Goal: Task Accomplishment & Management: Use online tool/utility

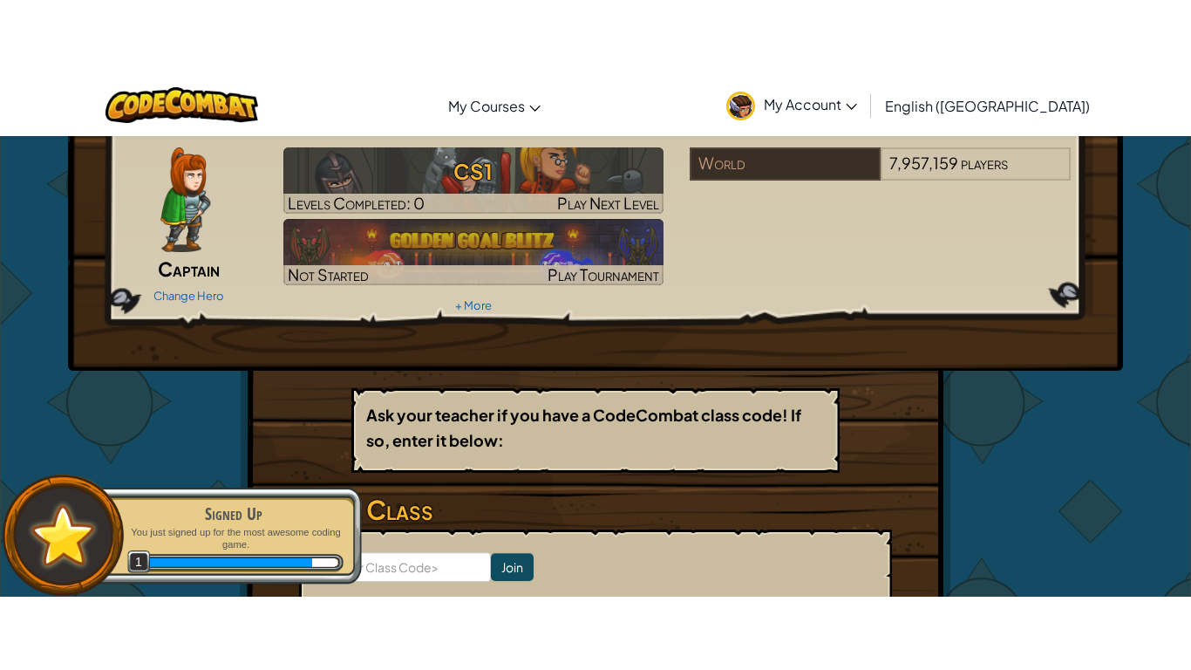
scroll to position [51, 0]
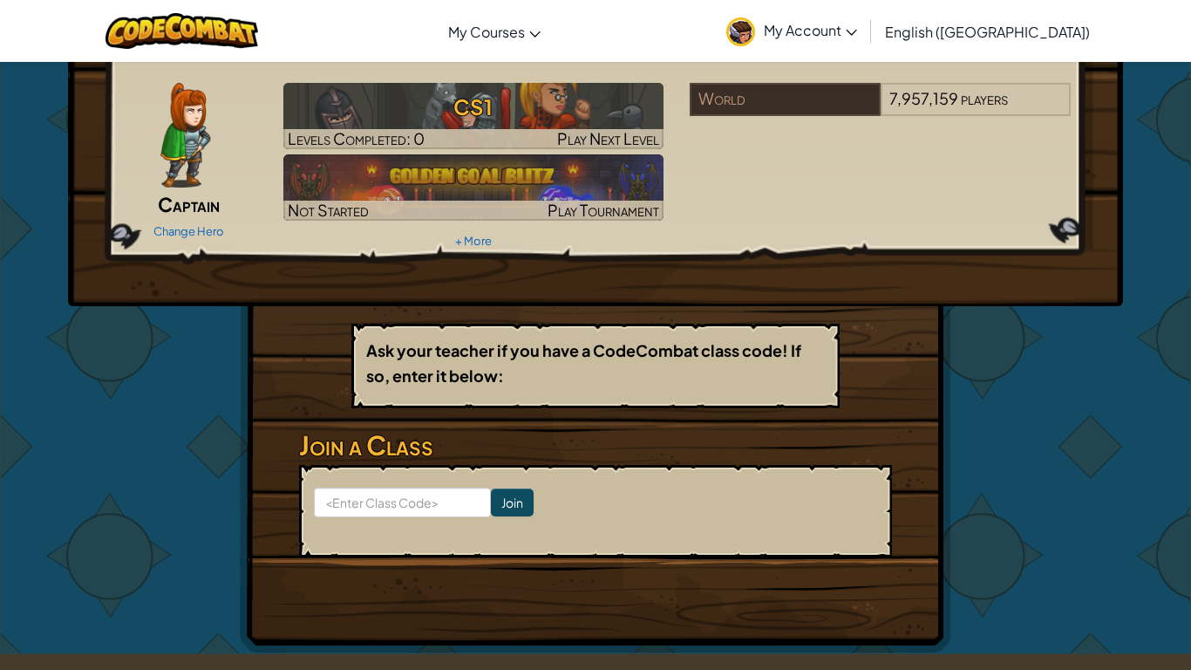
click at [174, 162] on img at bounding box center [185, 135] width 50 height 105
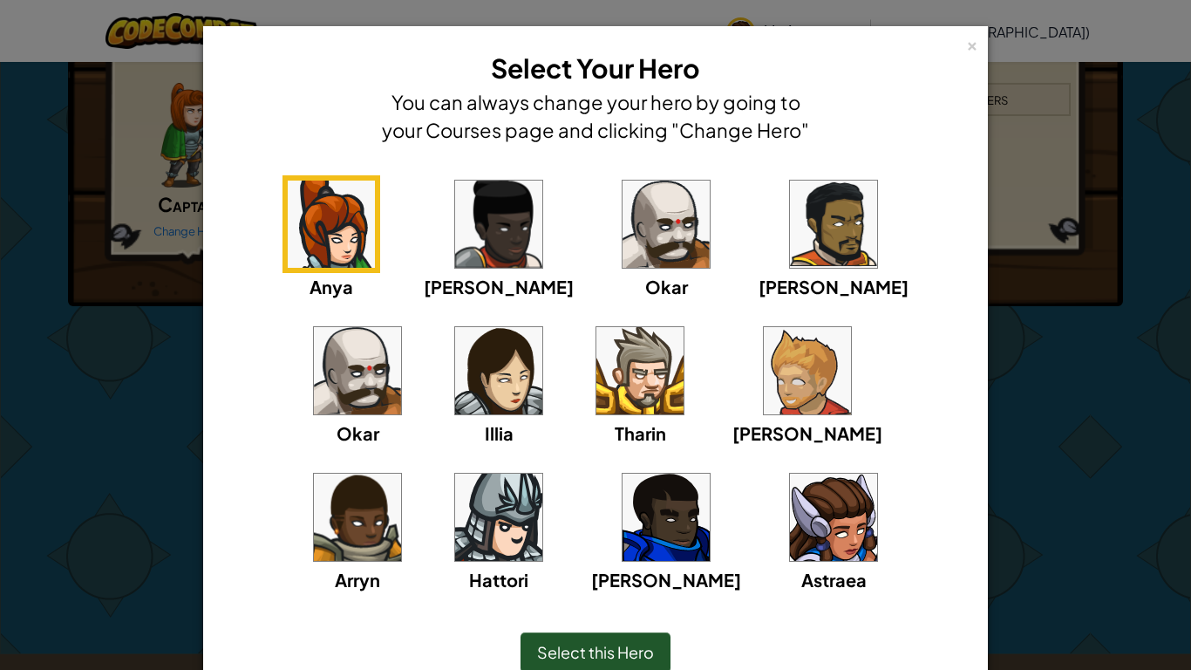
click at [790, 521] on img at bounding box center [833, 516] width 87 height 87
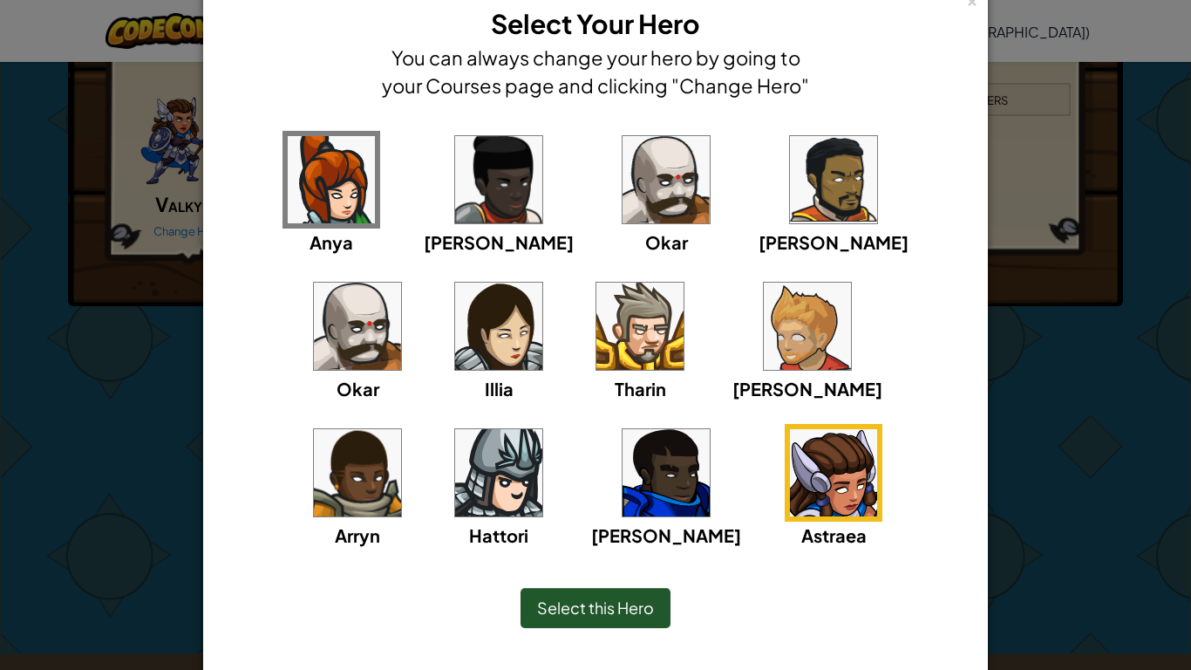
scroll to position [37, 0]
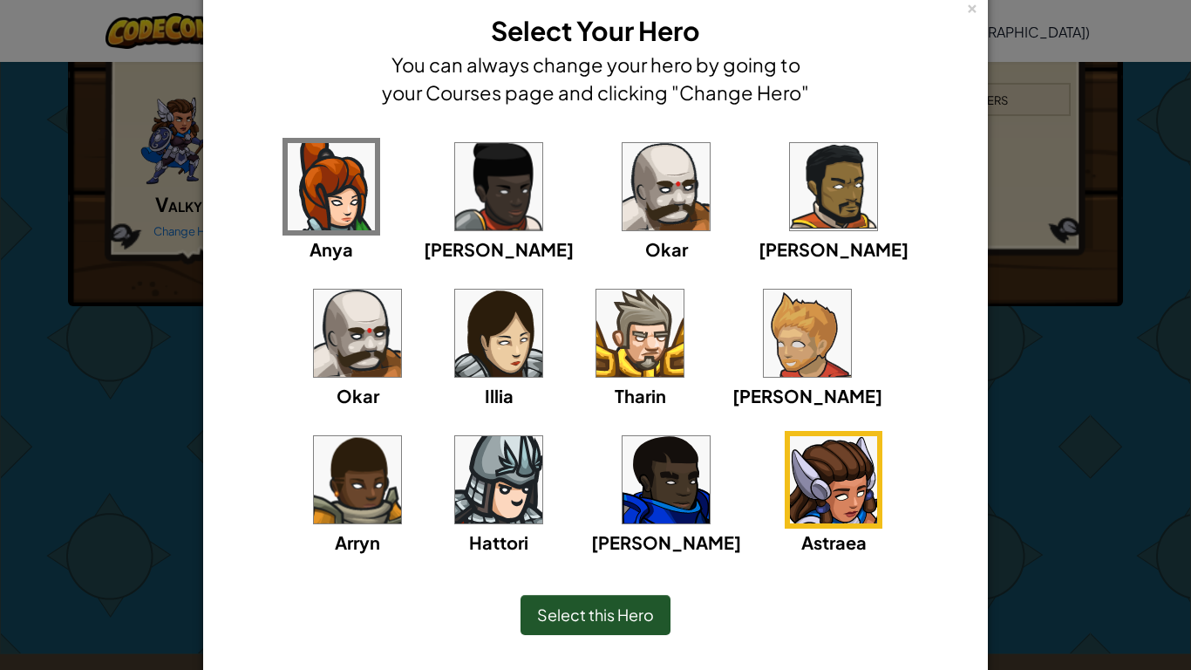
click at [455, 357] on img at bounding box center [498, 332] width 87 height 87
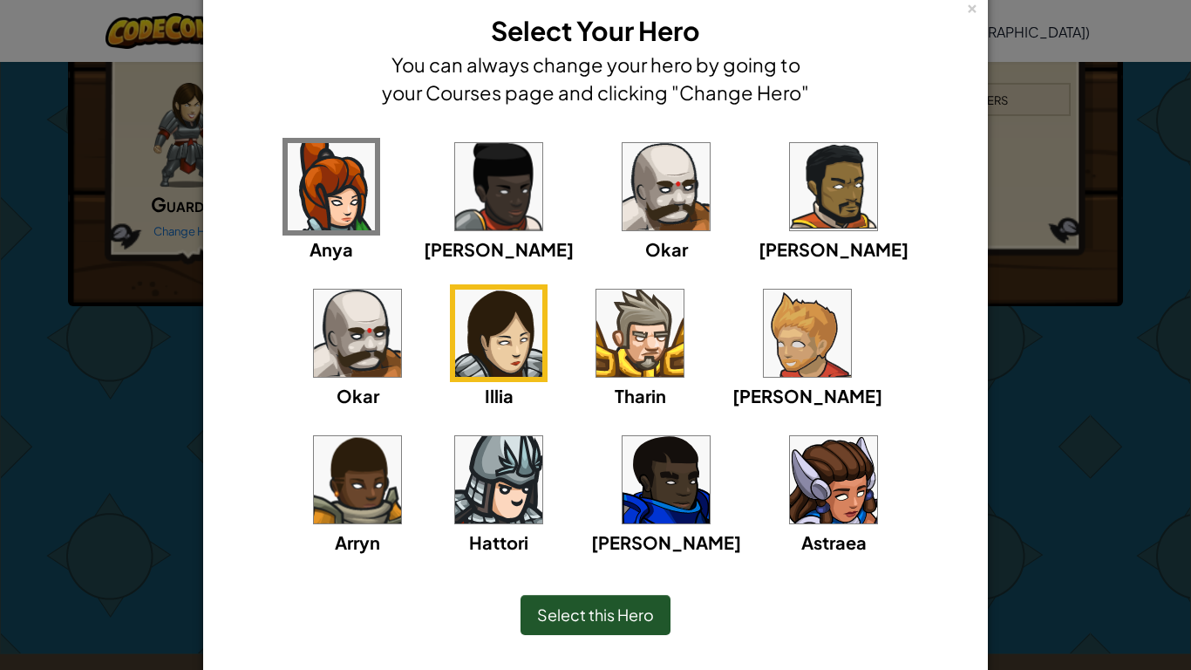
click at [326, 207] on img at bounding box center [331, 186] width 87 height 87
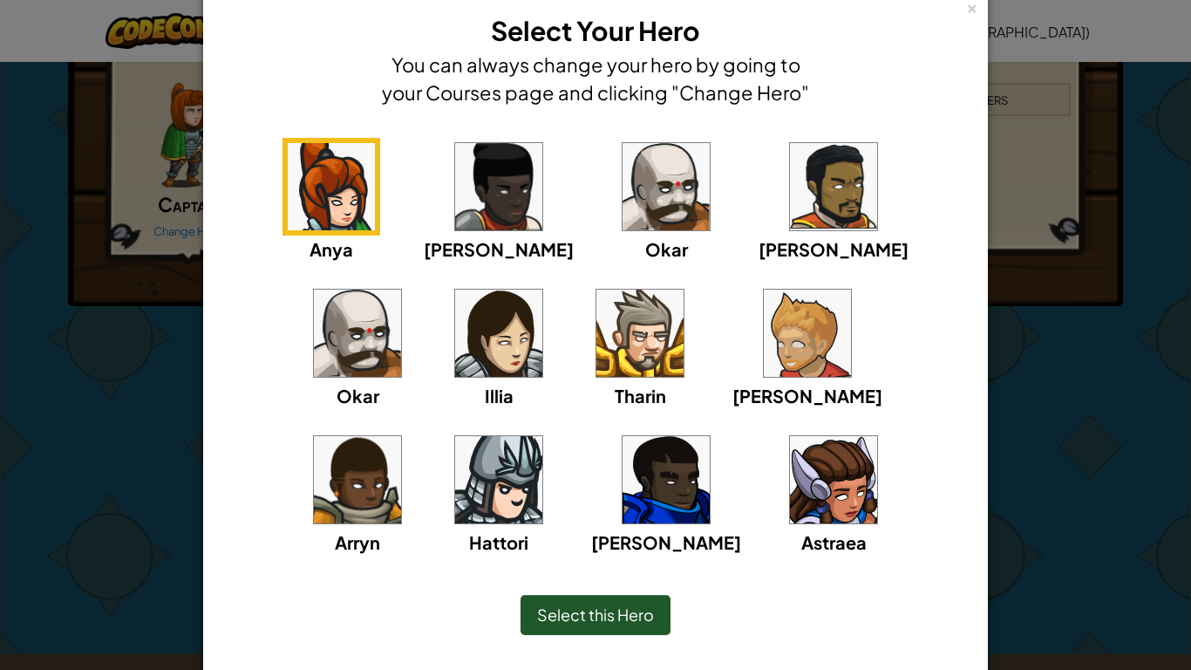
click at [790, 507] on img at bounding box center [833, 479] width 87 height 87
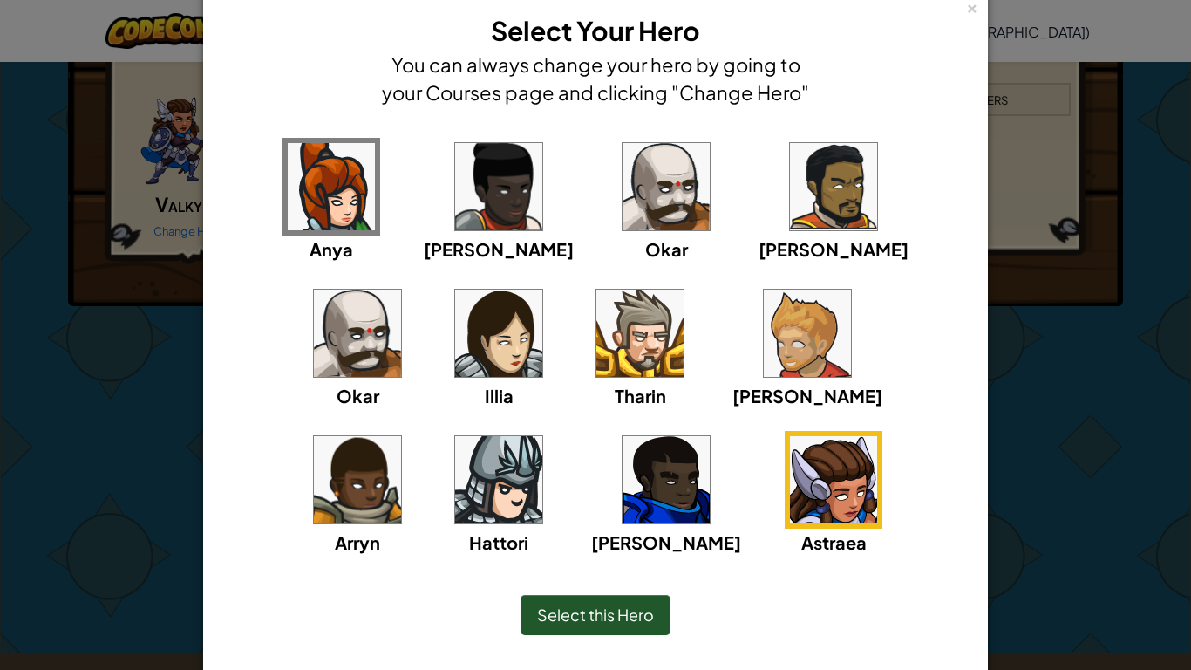
click at [616, 521] on span "Select this Hero" at bounding box center [595, 614] width 117 height 20
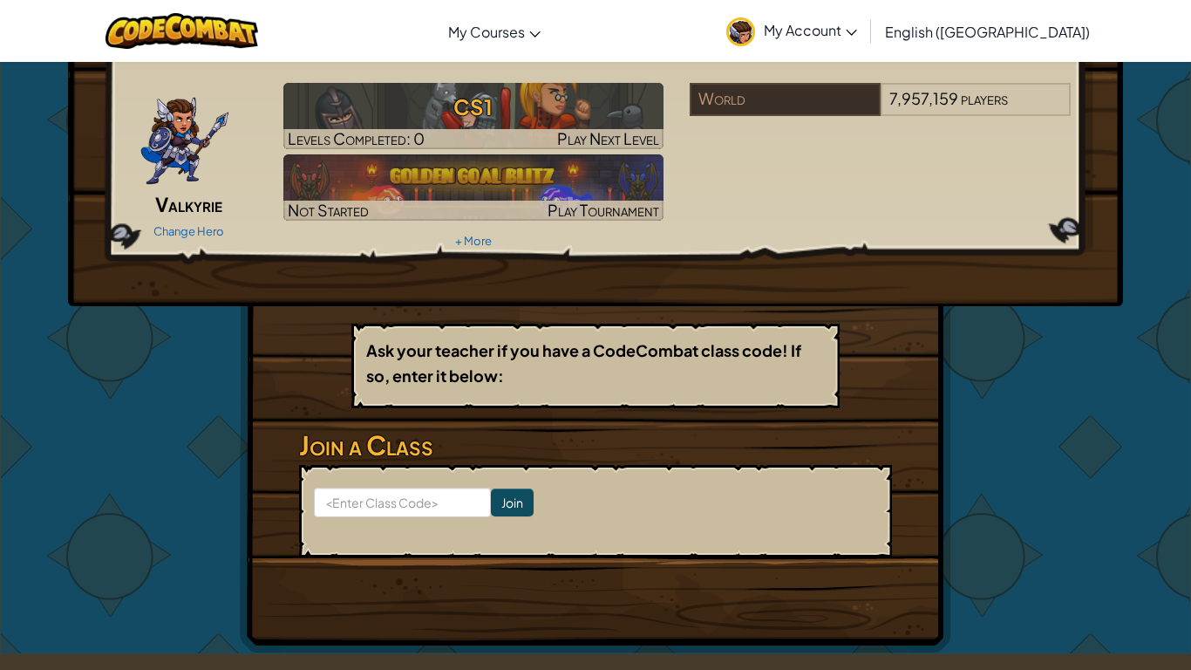
scroll to position [0, 0]
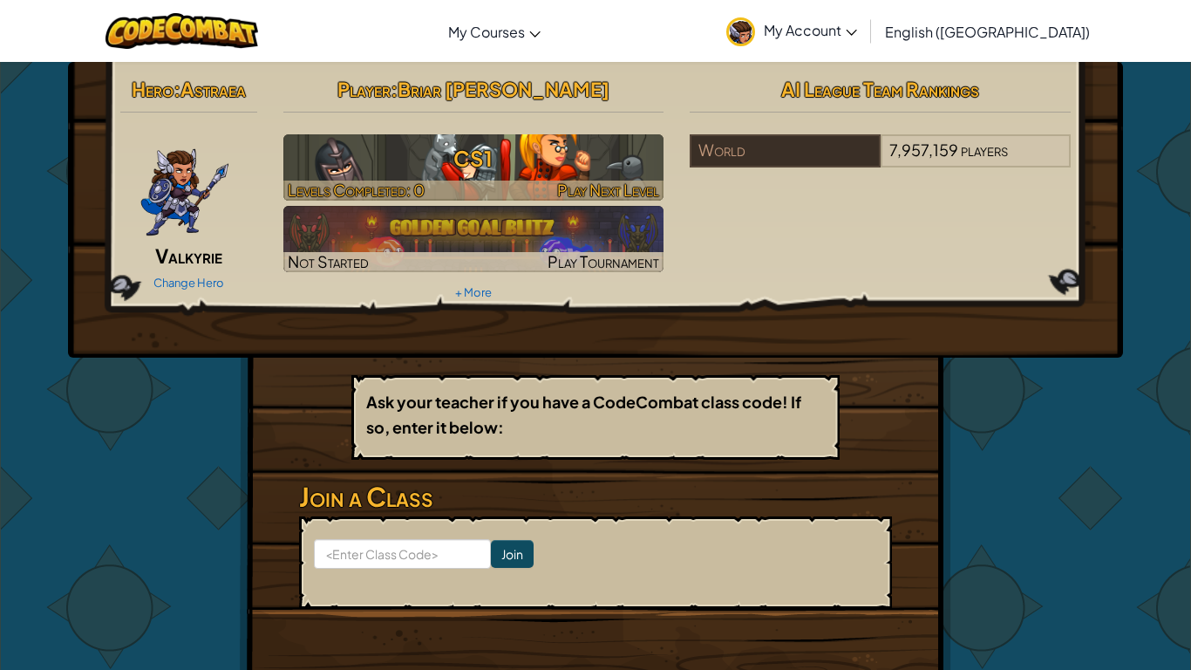
click at [566, 160] on h3 "CS1" at bounding box center [473, 158] width 381 height 39
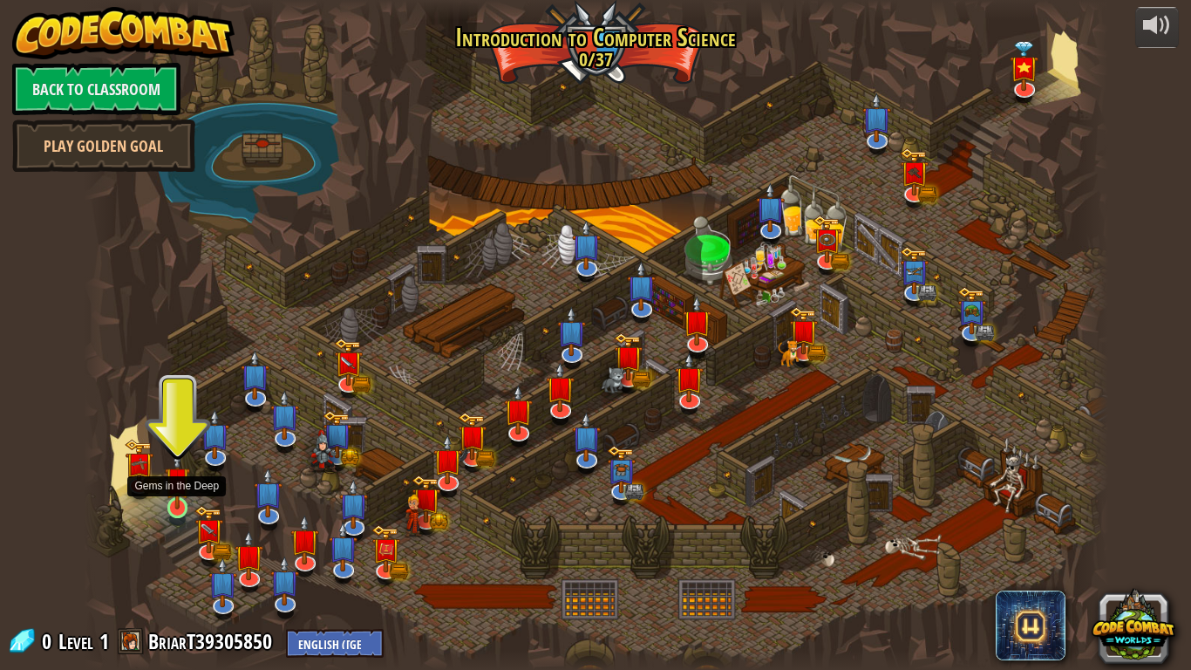
click at [174, 498] on img at bounding box center [178, 479] width 26 height 59
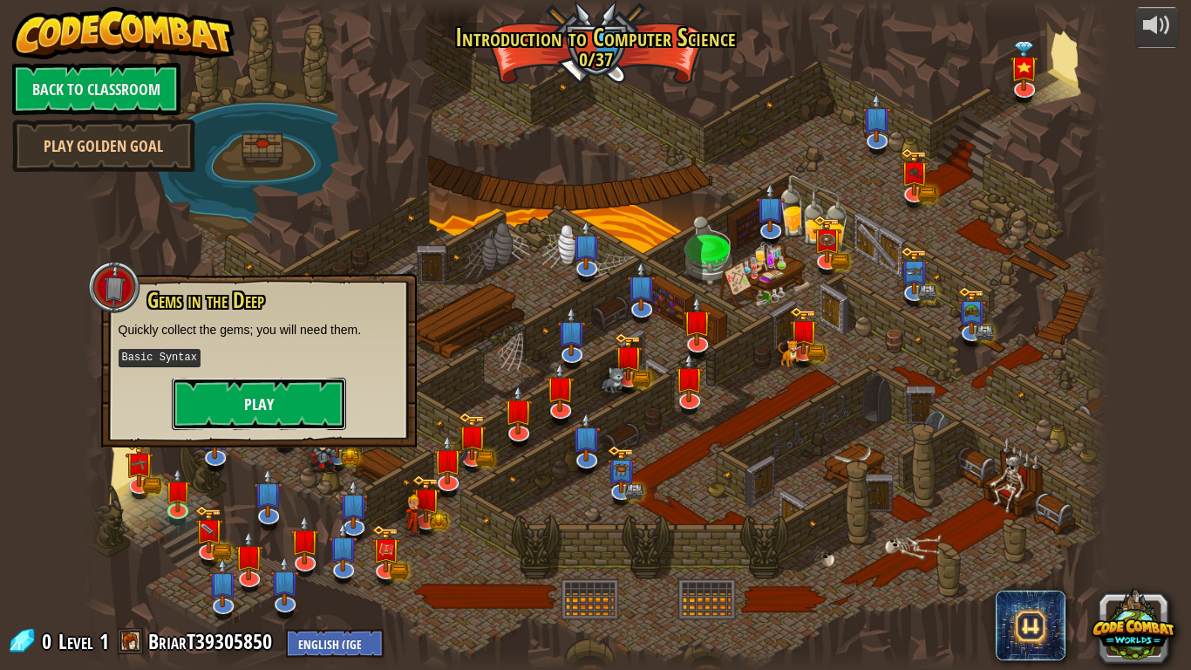
click at [323, 396] on button "Play" at bounding box center [259, 404] width 174 height 52
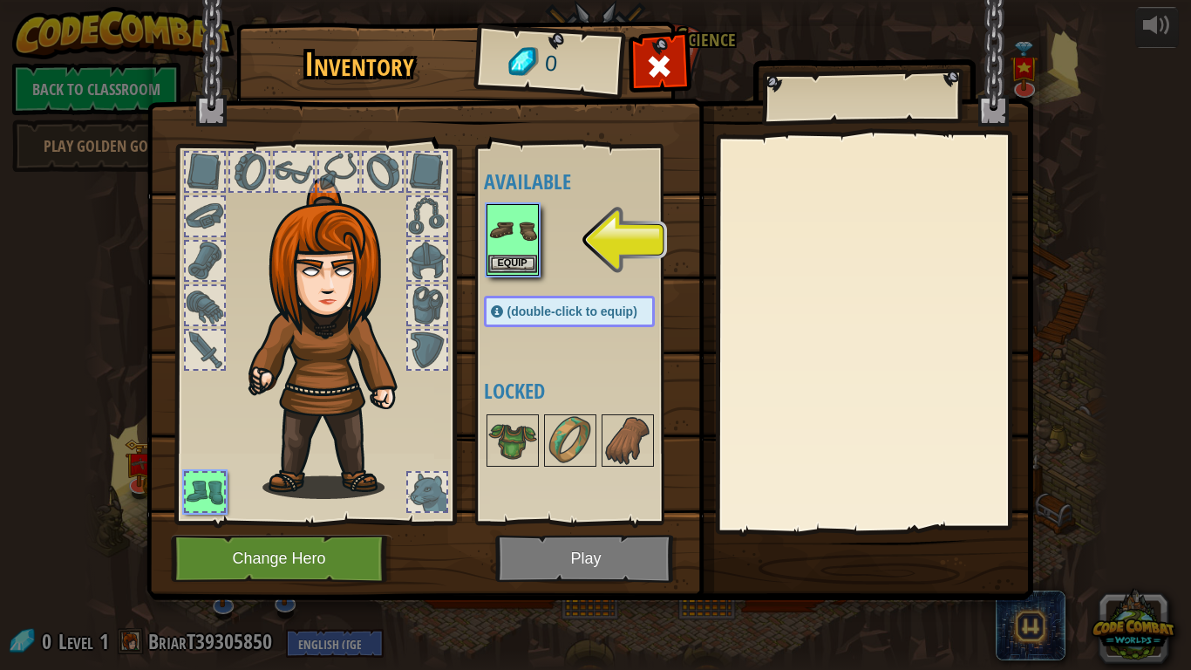
click at [537, 255] on div "Equip" at bounding box center [513, 240] width 52 height 72
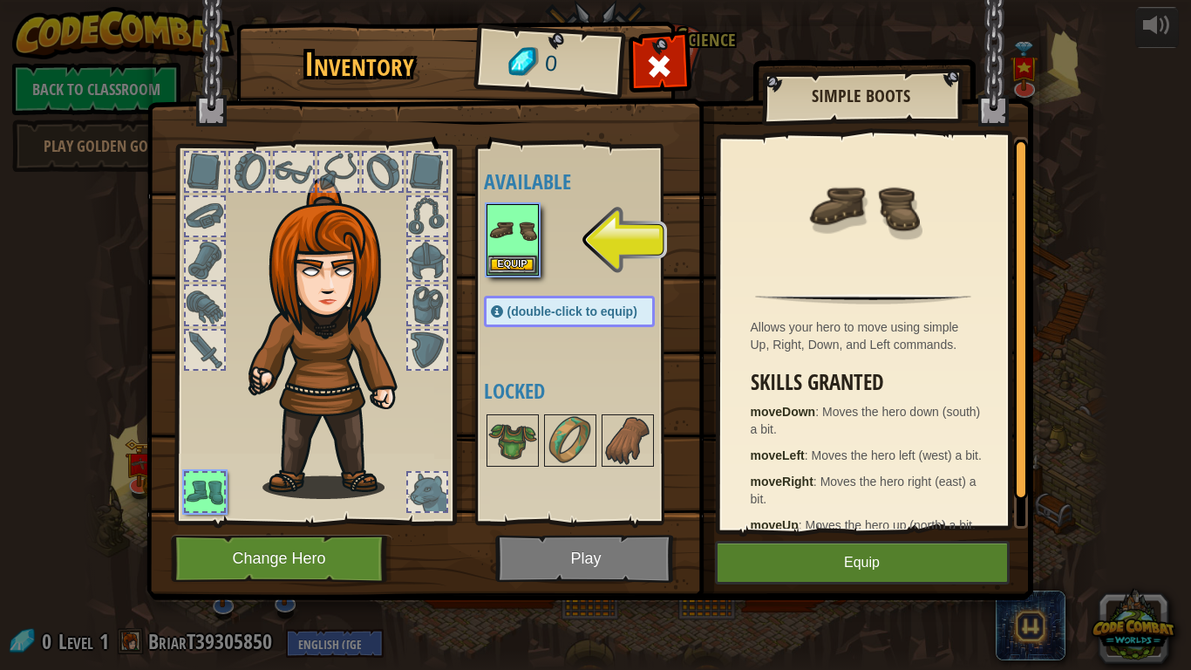
click at [0, 521] on div "Inventory 0 Available Equip (double-click to equip) Locked Simple Boots Allows …" at bounding box center [595, 335] width 1191 height 670
click at [513, 250] on img at bounding box center [512, 230] width 49 height 49
click at [524, 256] on button "Equip" at bounding box center [512, 264] width 49 height 18
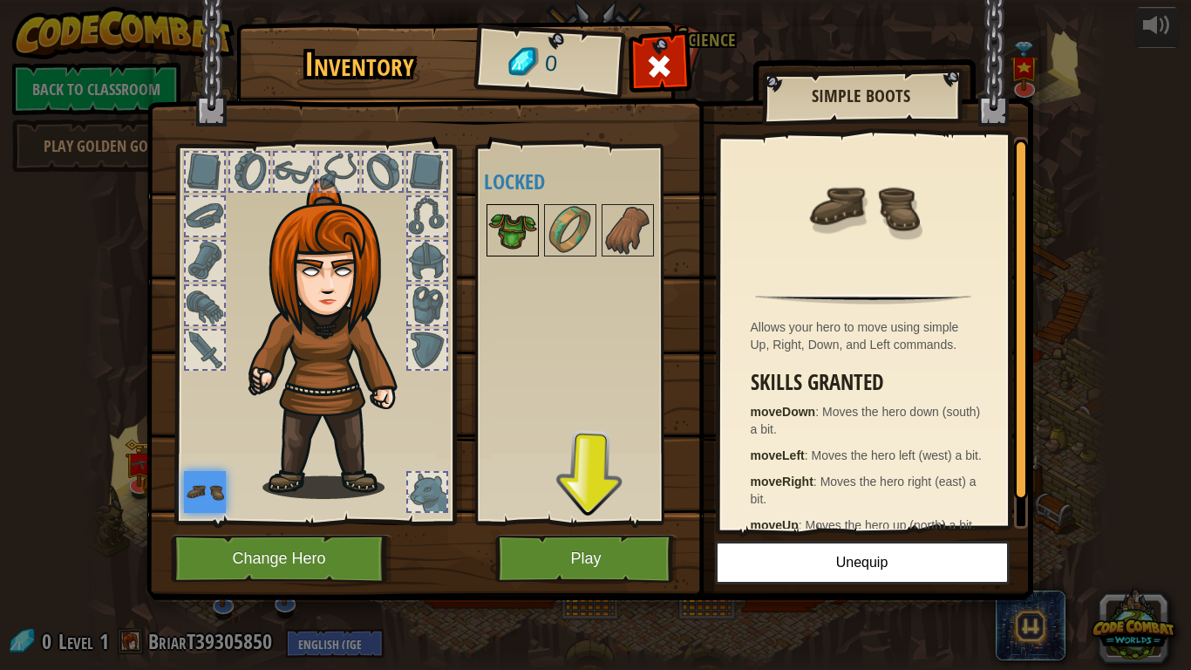
click at [515, 237] on img at bounding box center [512, 230] width 49 height 49
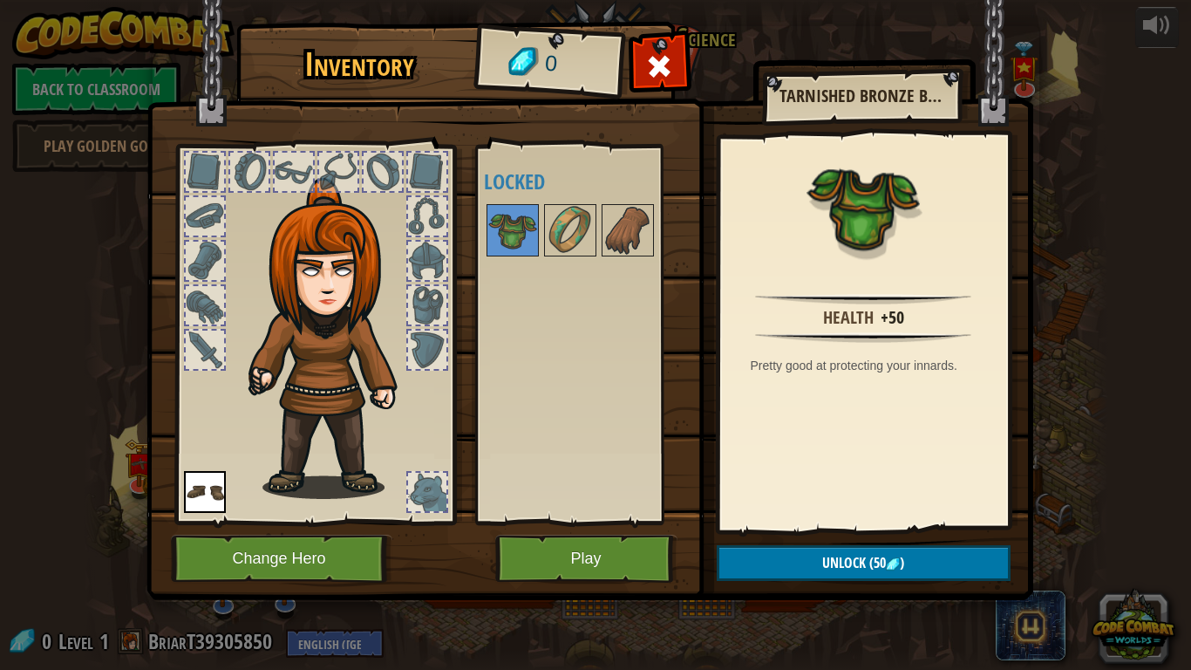
click at [563, 259] on div at bounding box center [587, 230] width 206 height 58
click at [585, 521] on button "Play" at bounding box center [586, 559] width 182 height 48
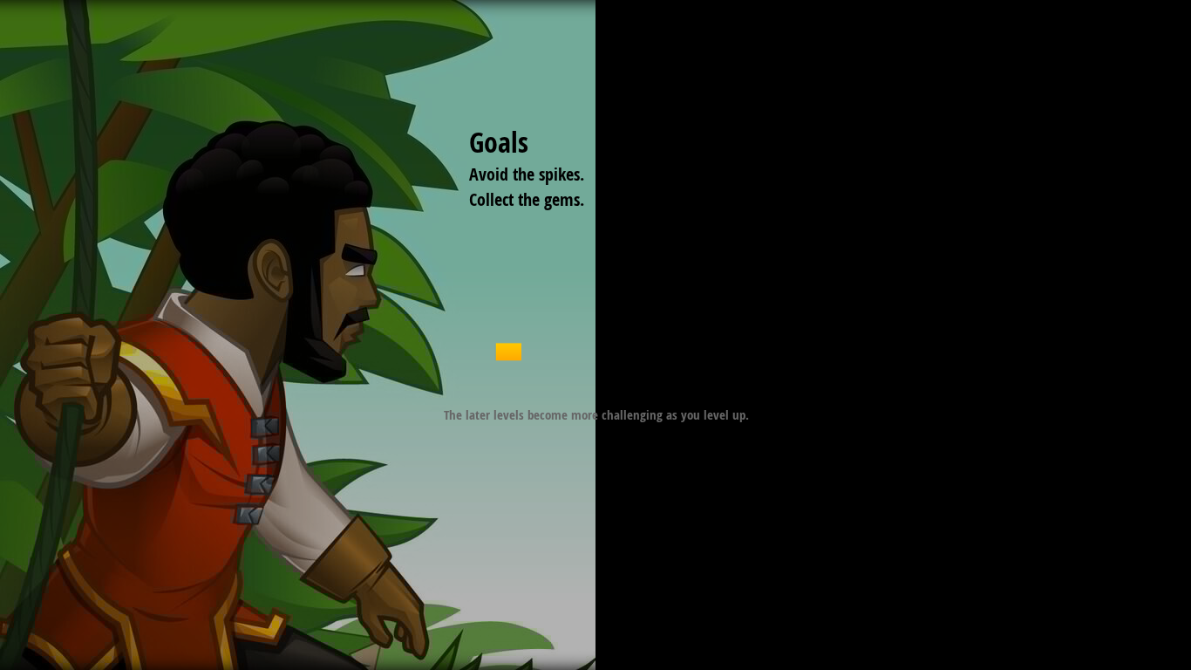
click at [666, 388] on div "Goals Avoid the spikes. Collect the gems. Start Level Error loading from server…" at bounding box center [595, 271] width 392 height 392
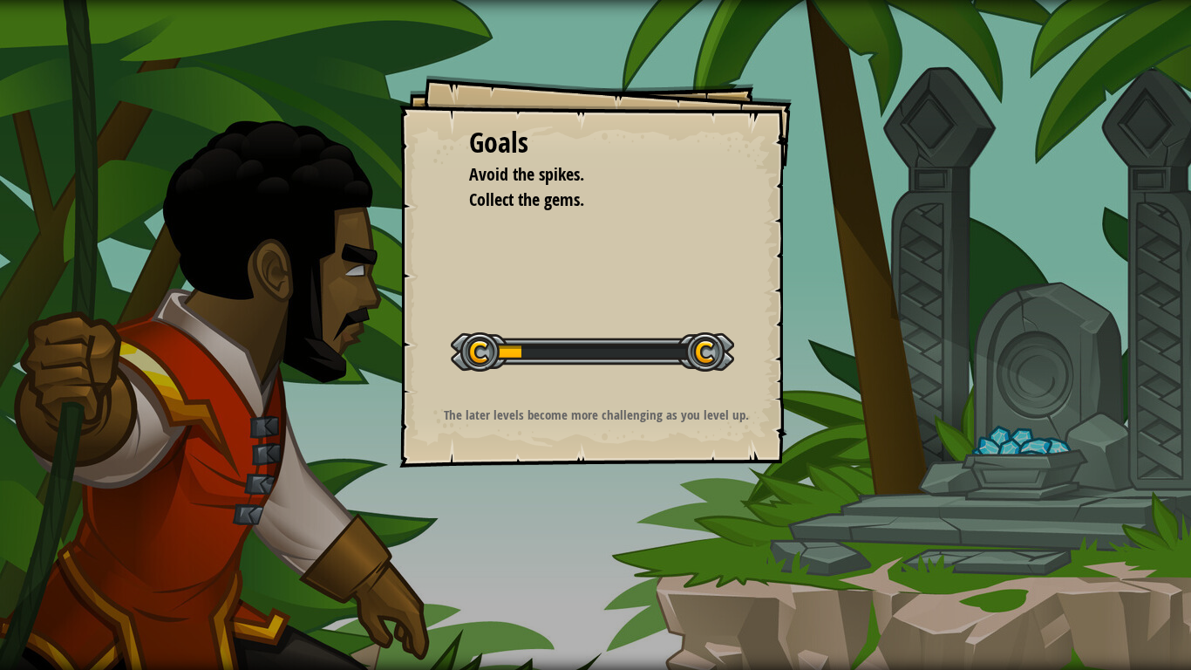
click at [711, 346] on div at bounding box center [592, 351] width 283 height 39
click at [498, 364] on div at bounding box center [592, 351] width 283 height 39
click at [488, 358] on div at bounding box center [592, 351] width 283 height 39
drag, startPoint x: 522, startPoint y: 360, endPoint x: 562, endPoint y: 369, distance: 40.2
click at [562, 369] on div at bounding box center [592, 351] width 283 height 39
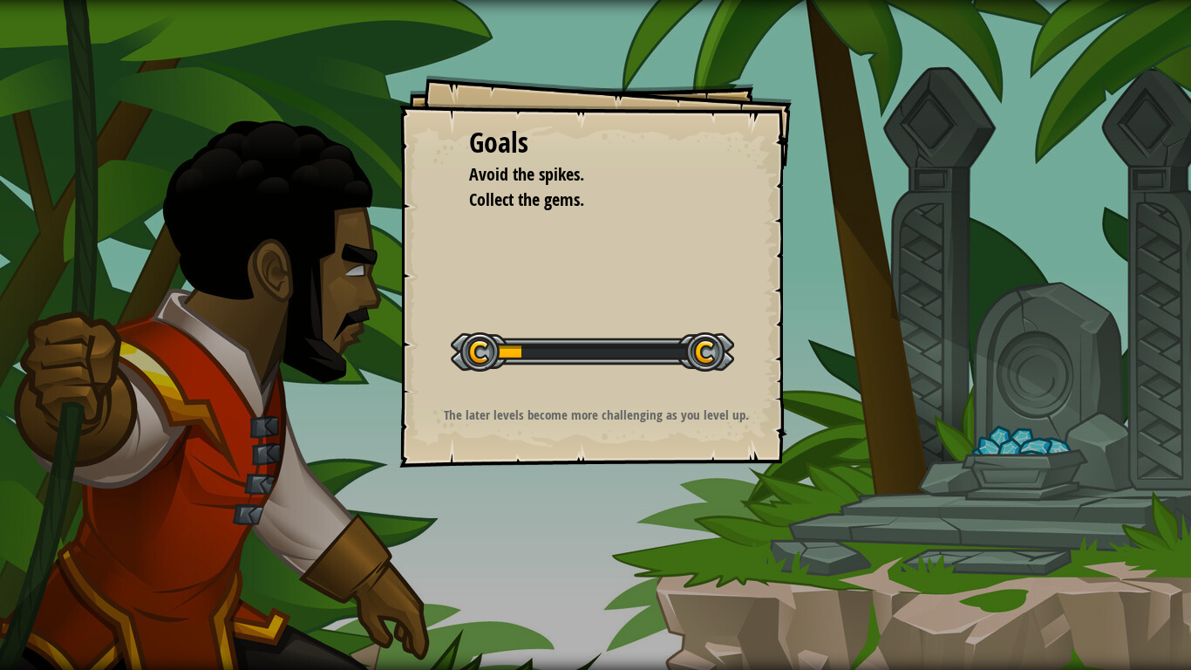
click at [440, 167] on div "Goals Avoid the spikes. Collect the gems. Start Level Error loading from server…" at bounding box center [595, 271] width 392 height 392
click at [705, 355] on div at bounding box center [592, 351] width 283 height 39
click at [1025, 446] on div "Goals Avoid the spikes. Collect the gems. Start Level Error loading from server…" at bounding box center [595, 335] width 1191 height 670
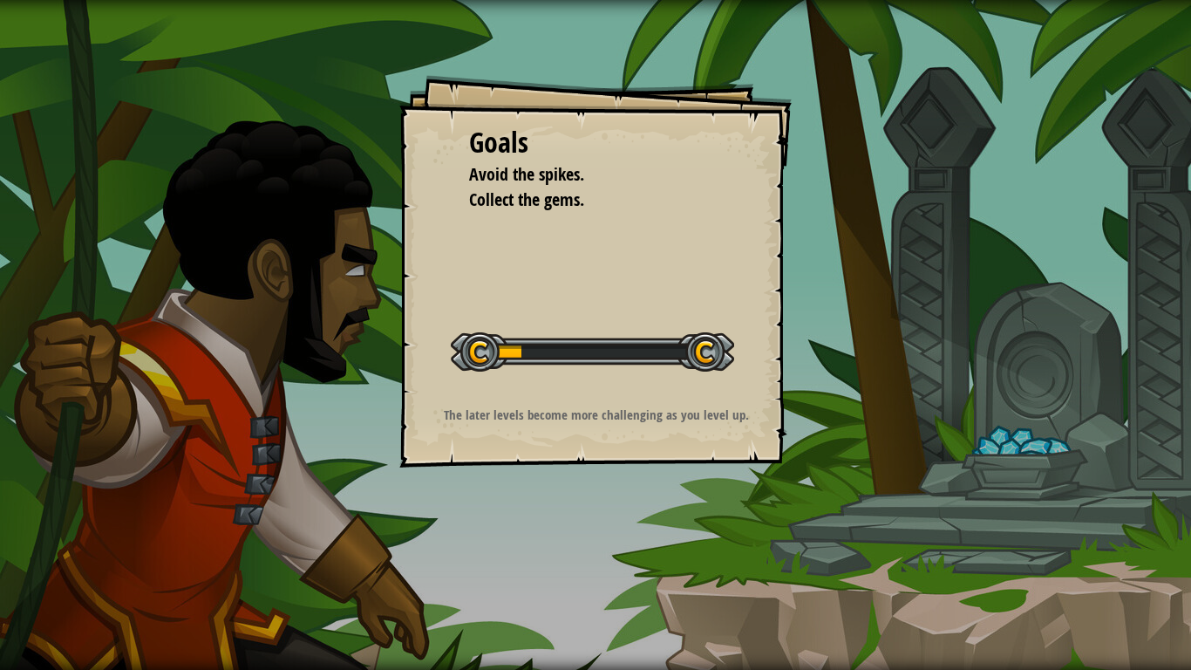
click at [1025, 446] on div "Goals Avoid the spikes. Collect the gems. Start Level Error loading from server…" at bounding box center [595, 335] width 1191 height 670
click at [498, 183] on span "Avoid the spikes." at bounding box center [526, 174] width 115 height 24
drag, startPoint x: 523, startPoint y: 355, endPoint x: 541, endPoint y: 367, distance: 21.3
click at [541, 367] on div at bounding box center [592, 351] width 283 height 39
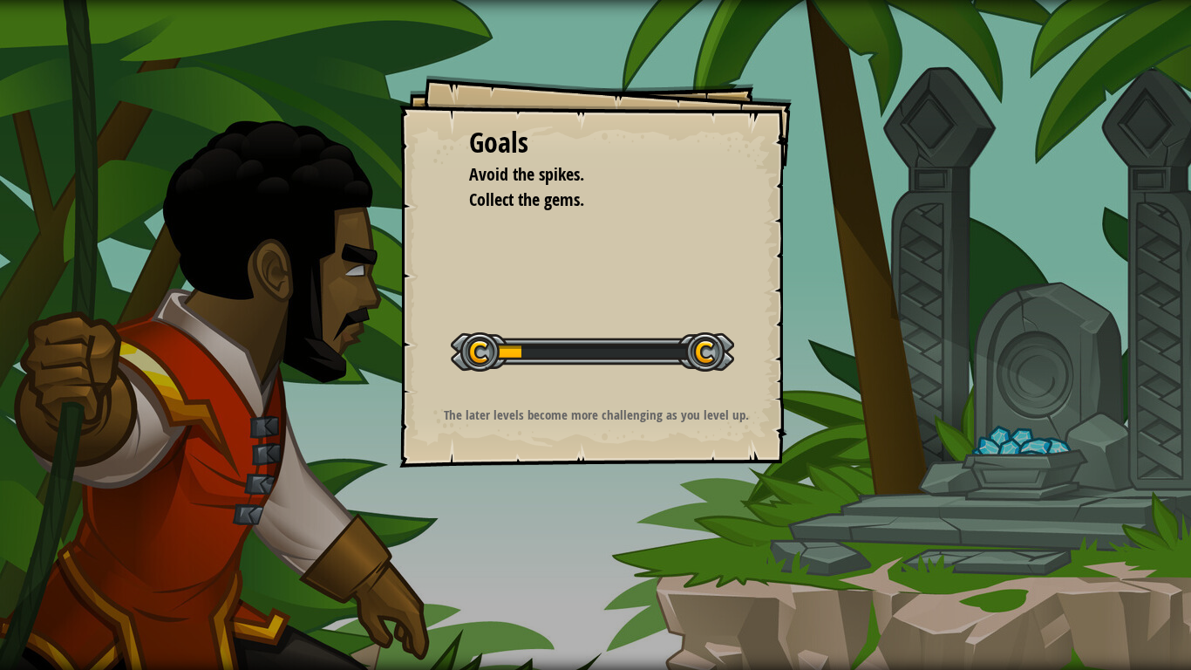
click at [469, 359] on div at bounding box center [592, 351] width 283 height 39
click at [512, 344] on div at bounding box center [592, 351] width 283 height 39
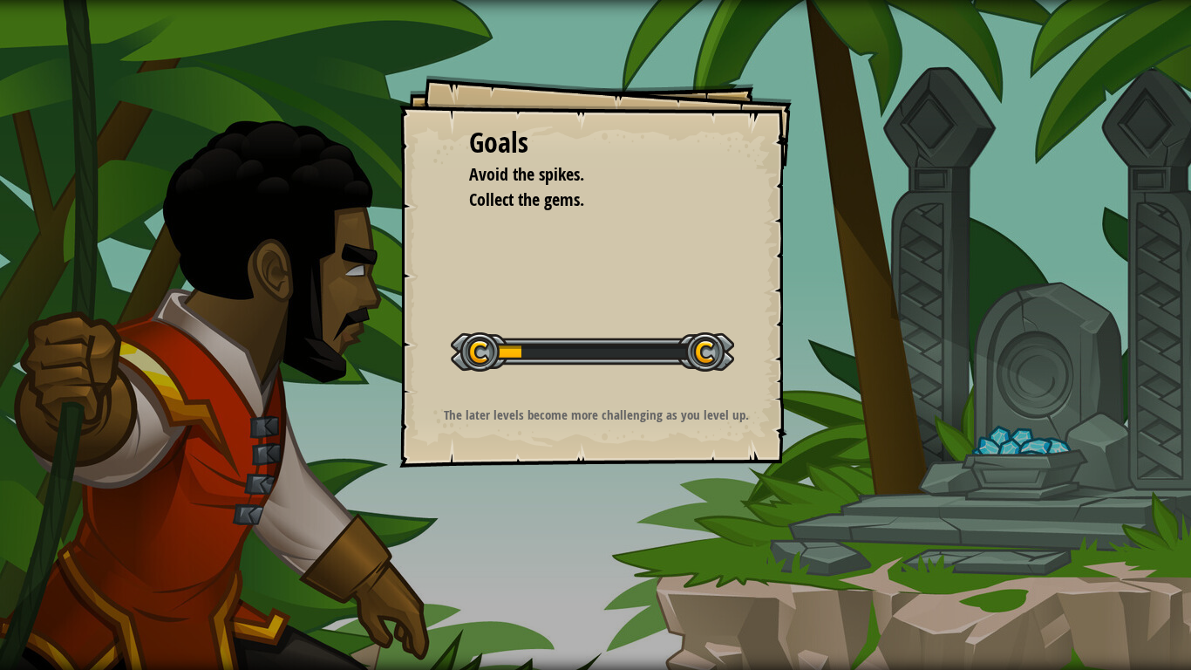
click at [512, 344] on div at bounding box center [592, 351] width 283 height 39
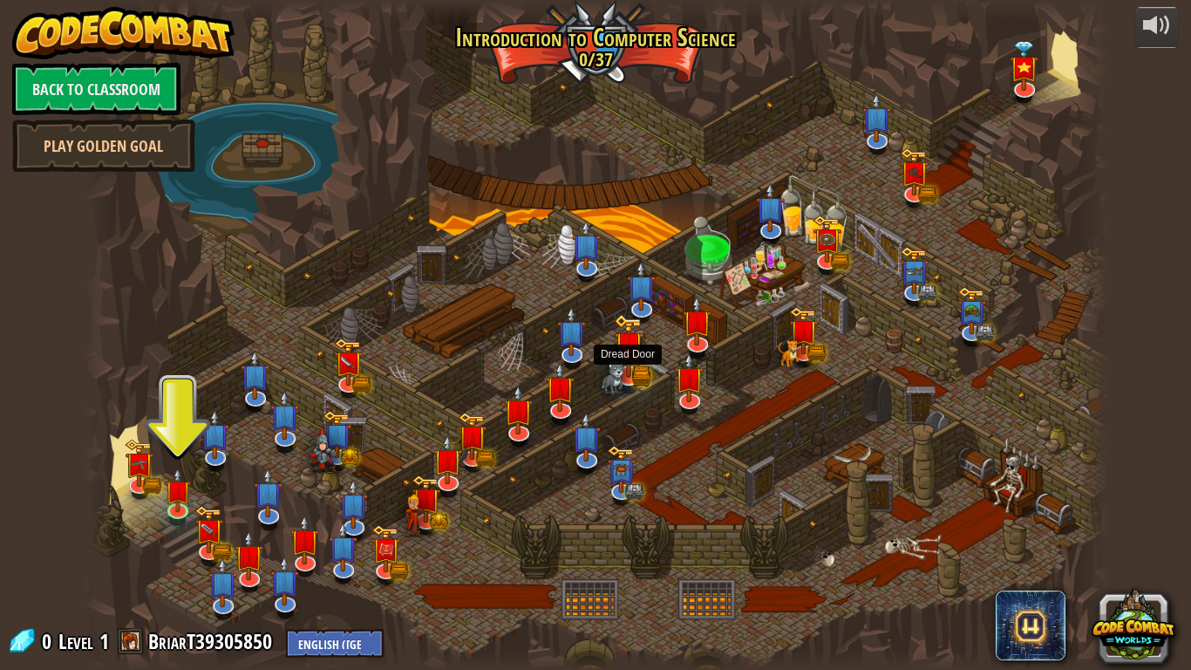
click at [620, 377] on img at bounding box center [613, 376] width 23 height 36
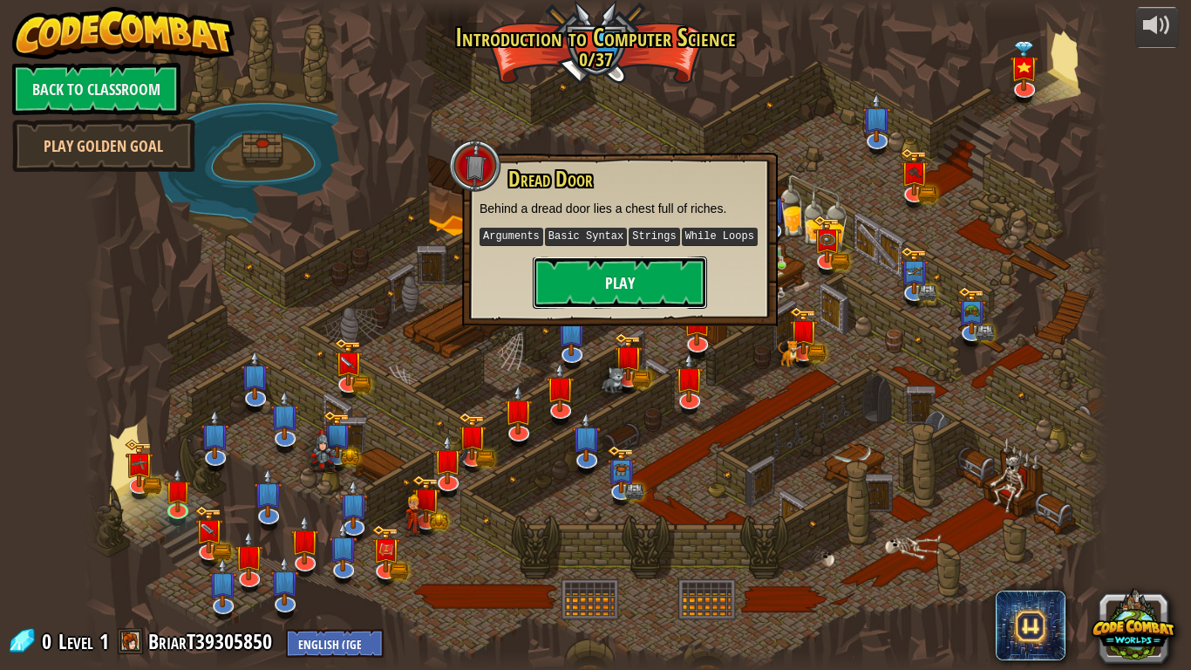
click at [657, 274] on button "Play" at bounding box center [620, 282] width 174 height 52
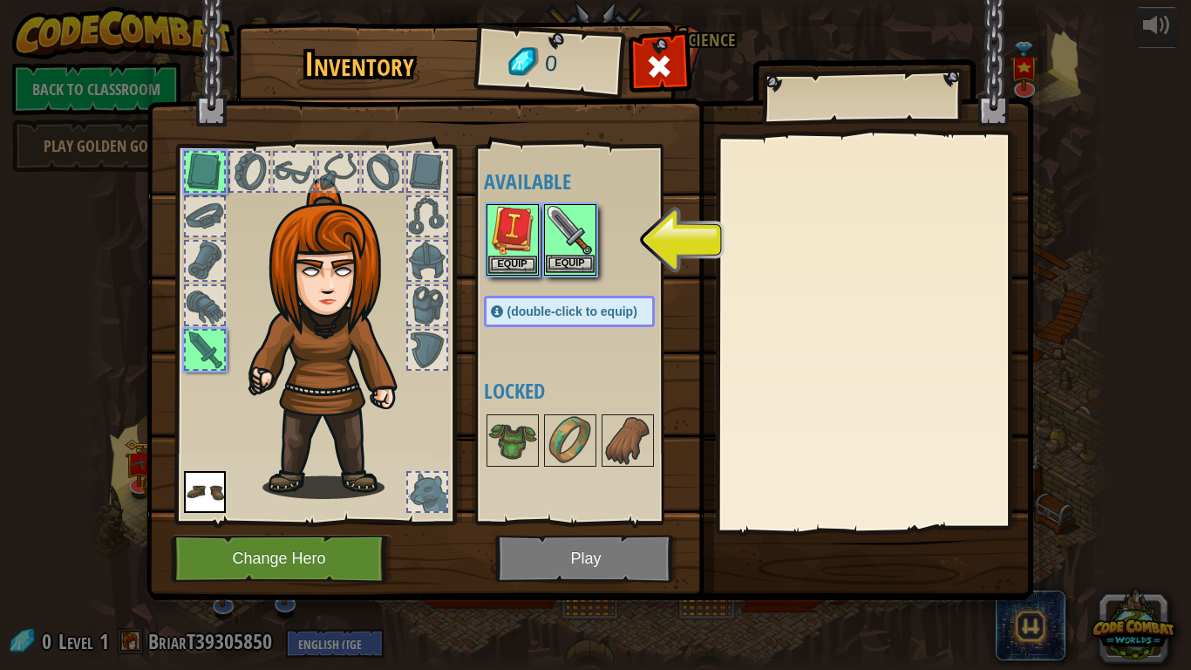
click at [569, 240] on img at bounding box center [570, 230] width 49 height 49
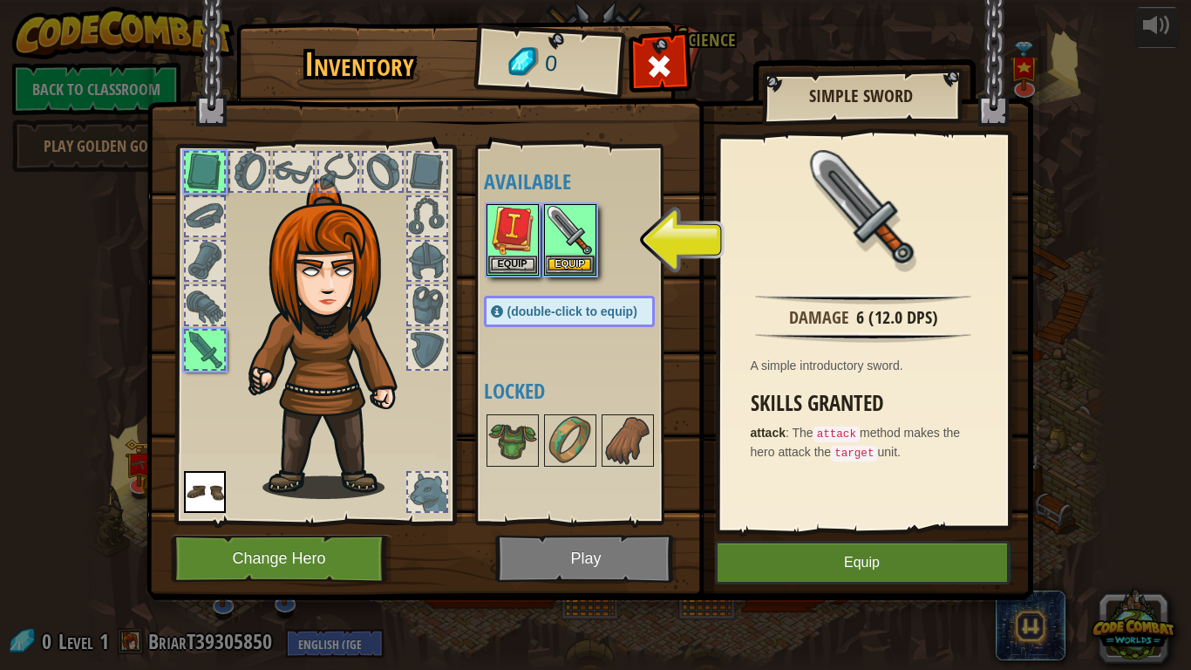
click at [569, 521] on img at bounding box center [589, 283] width 887 height 633
click at [563, 221] on img at bounding box center [570, 230] width 49 height 49
click at [647, 75] on span at bounding box center [659, 66] width 28 height 28
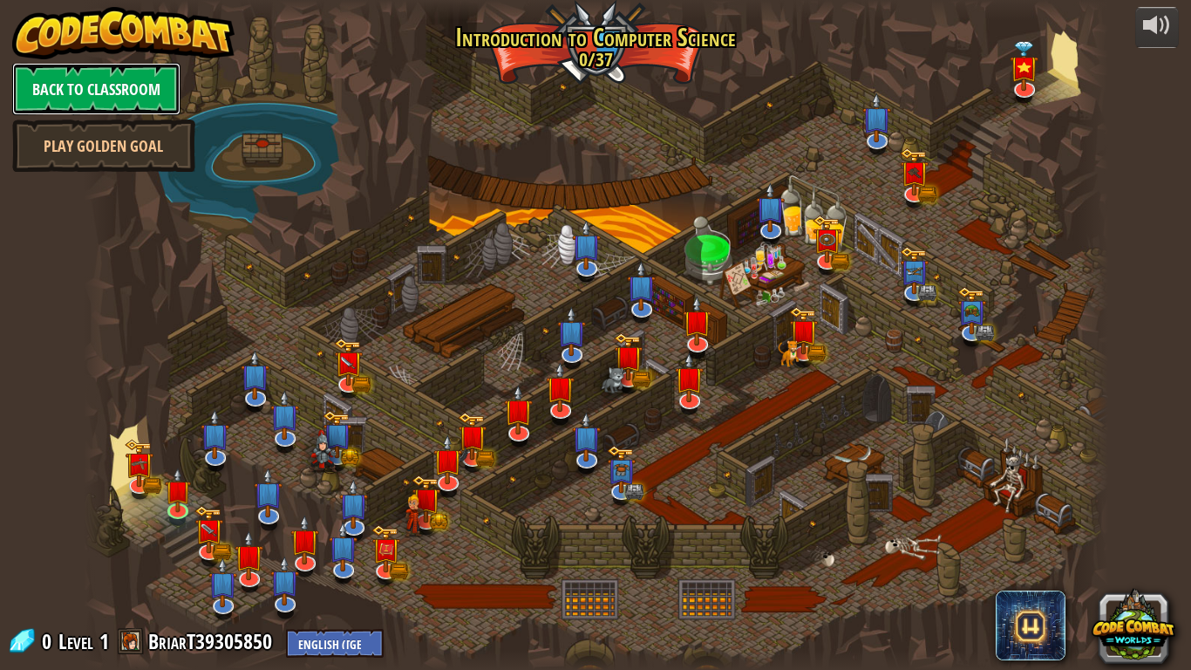
click at [88, 95] on link "Back to Classroom" at bounding box center [96, 89] width 168 height 52
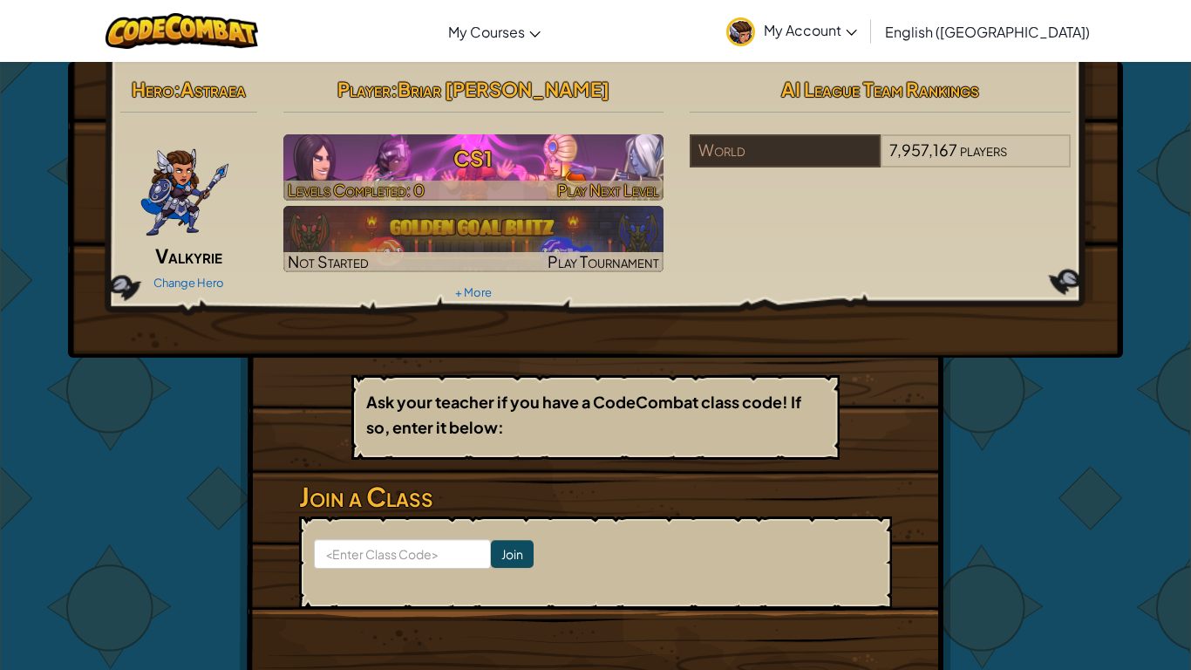
click at [610, 167] on h3 "CS1" at bounding box center [473, 158] width 381 height 39
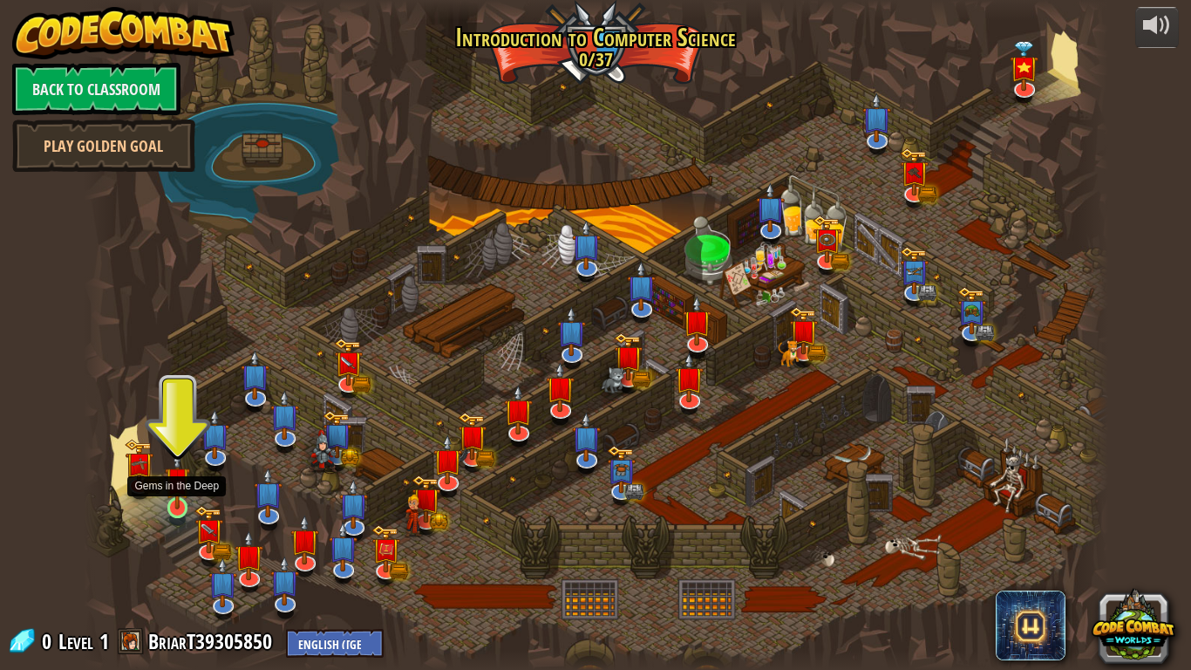
click at [181, 500] on img at bounding box center [178, 479] width 26 height 59
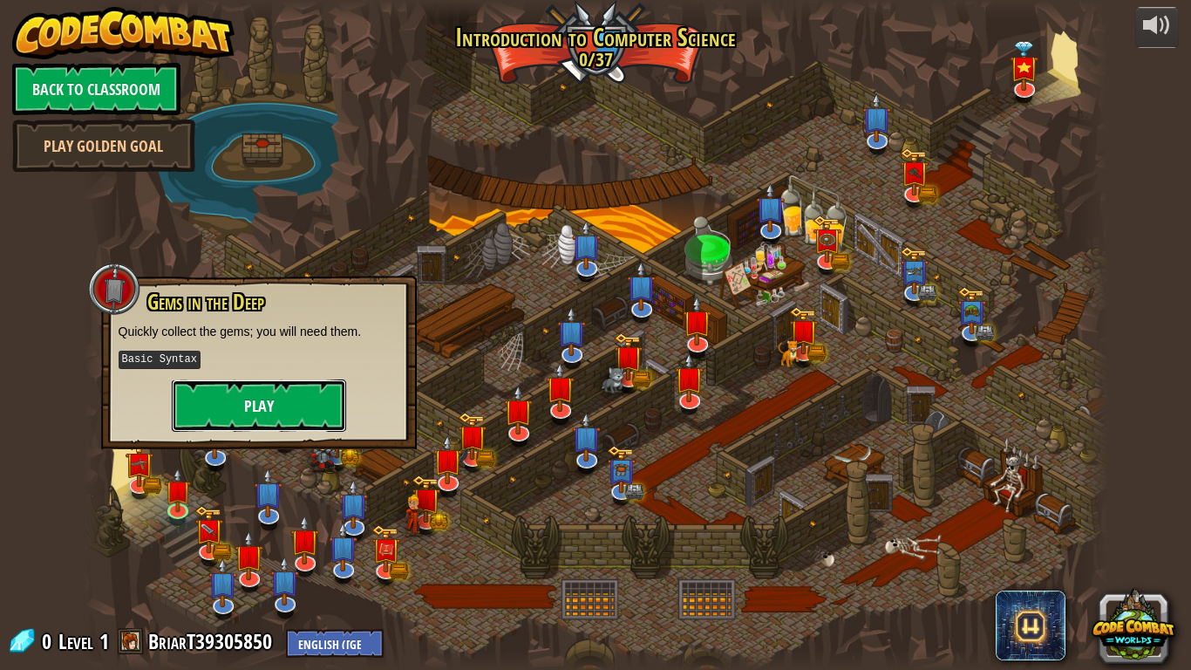
click at [217, 397] on button "Play" at bounding box center [259, 405] width 174 height 52
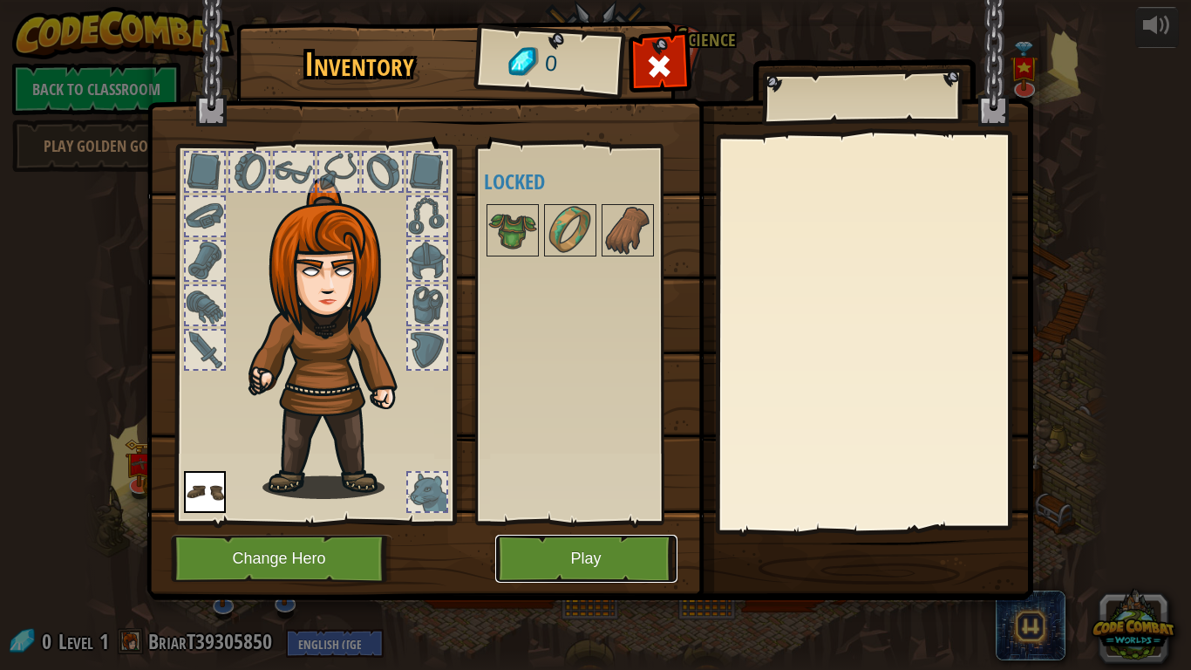
click at [585, 521] on button "Play" at bounding box center [586, 559] width 182 height 48
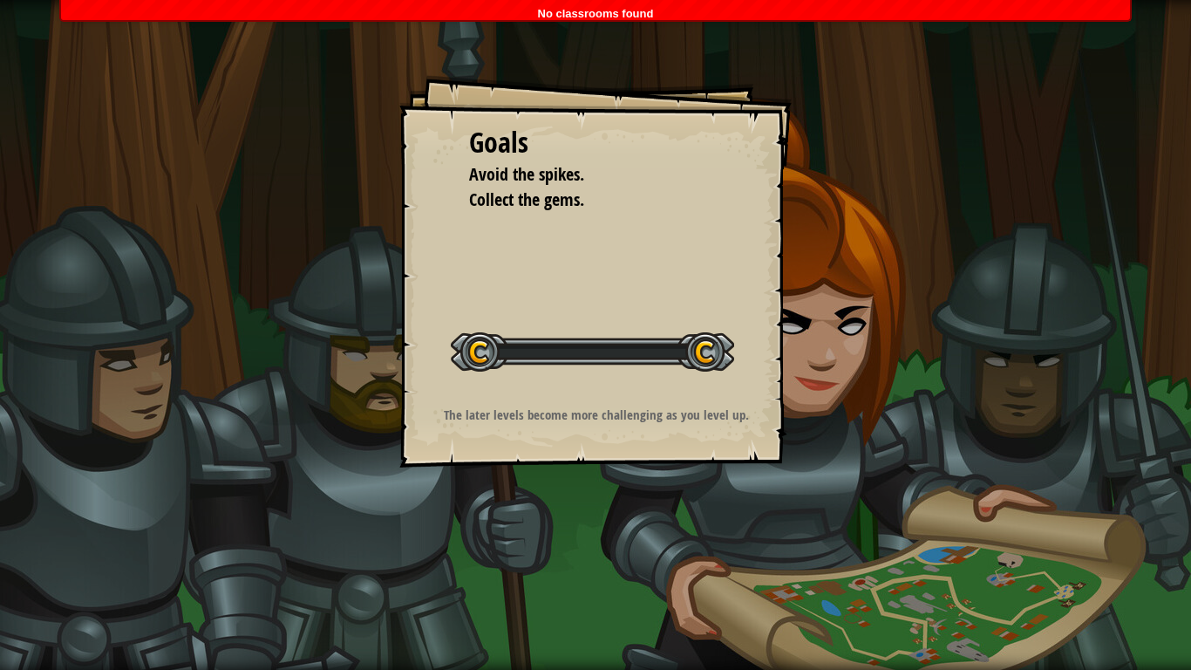
click at [585, 521] on div "Goals Avoid the spikes. Collect the gems. Start Level Error loading from server…" at bounding box center [595, 335] width 1191 height 670
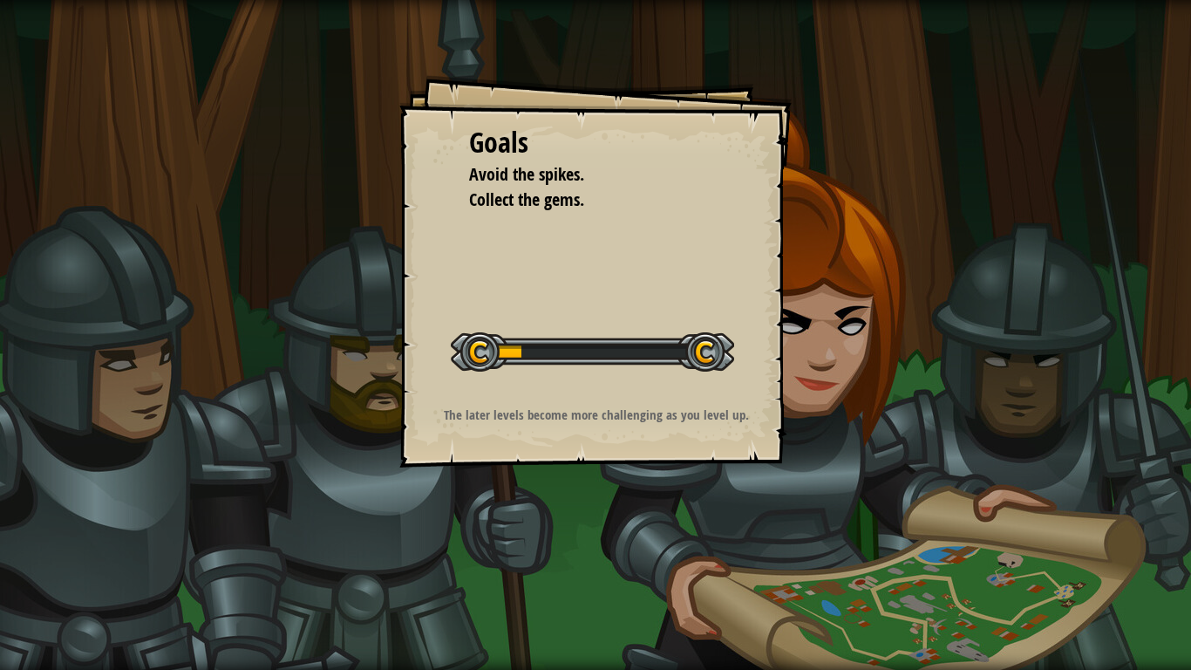
click at [712, 354] on div at bounding box center [592, 351] width 283 height 39
